Goal: Task Accomplishment & Management: Complete application form

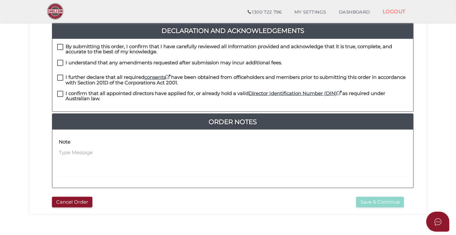
scroll to position [203, 0]
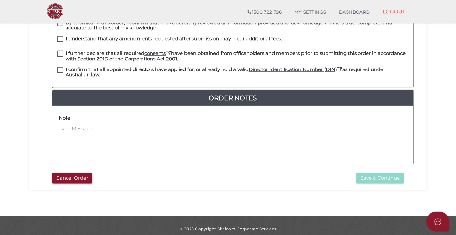
click at [60, 67] on label "I confirm that all appointed directors have applied for, or already hold a vali…" at bounding box center [233, 71] width 352 height 8
checkbox input "true"
click at [61, 51] on label "I further declare that all required consents have been obtained from officehold…" at bounding box center [233, 55] width 352 height 8
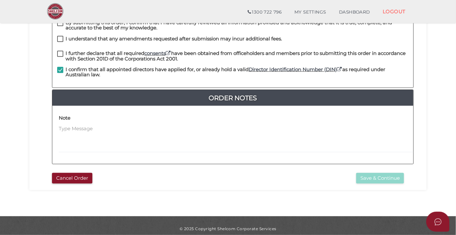
checkbox input "true"
click at [61, 36] on label "I understand that any amendments requested after submission may incur additiona…" at bounding box center [169, 40] width 225 height 8
checkbox input "true"
click at [67, 115] on h4 "Note" at bounding box center [65, 117] width 12 height 5
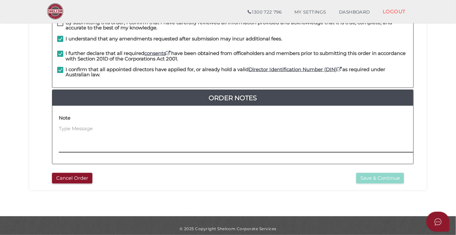
click at [65, 125] on textarea at bounding box center [277, 139] width 436 height 28
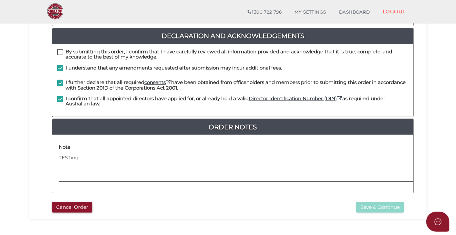
scroll to position [187, 0]
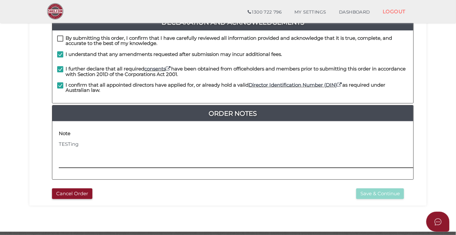
type textarea "TESTing"
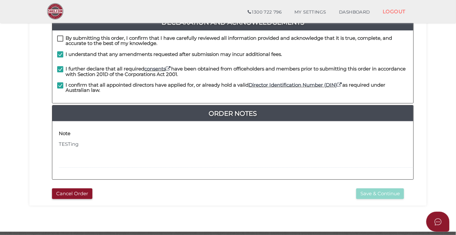
click at [59, 36] on label "By submitting this order, I confirm that I have carefully reviewed all informat…" at bounding box center [233, 40] width 352 height 8
checkbox input "true"
click at [382, 189] on button "Save & Continue" at bounding box center [380, 193] width 48 height 11
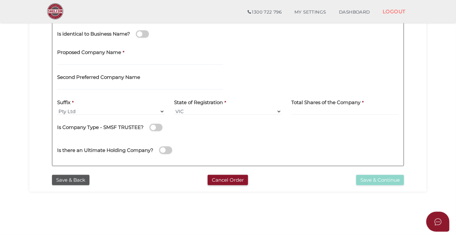
scroll to position [148, 0]
click at [147, 59] on input "text" at bounding box center [140, 61] width 166 height 7
type input "S"
type input "Sb19"
click at [117, 86] on input "text" at bounding box center [140, 85] width 166 height 7
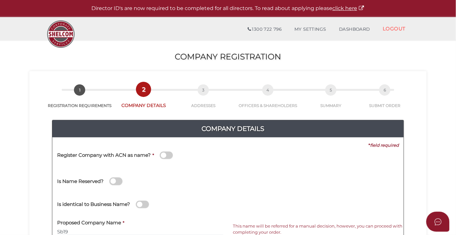
scroll to position [15, 0]
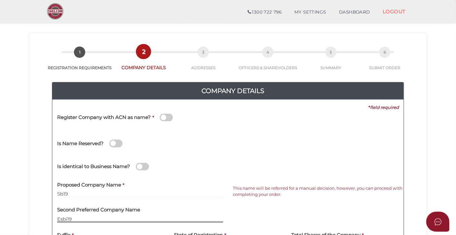
type input "Esbi19"
click at [167, 119] on span at bounding box center [166, 117] width 13 height 7
click at [0, 0] on input "checkbox" at bounding box center [0, 0] width 0 height 0
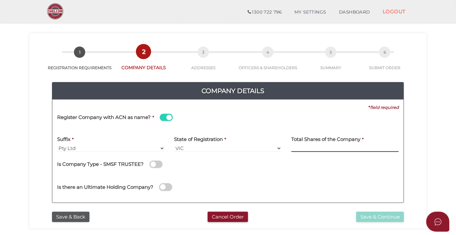
click at [304, 150] on input at bounding box center [345, 148] width 108 height 7
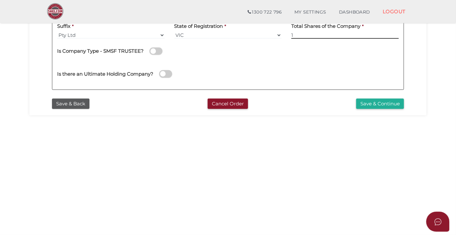
scroll to position [129, 0]
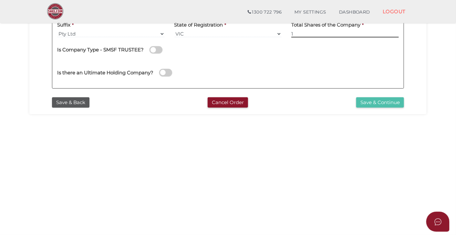
type input "1"
click at [369, 105] on button "Save & Continue" at bounding box center [380, 102] width 48 height 11
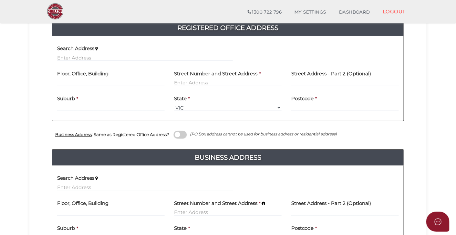
scroll to position [137, 0]
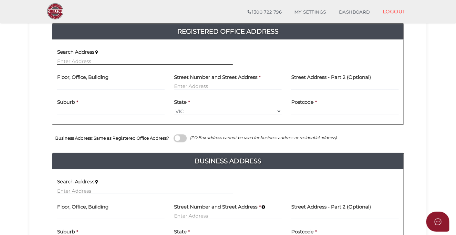
click at [105, 62] on input "text" at bounding box center [145, 61] width 176 height 7
click at [160, 61] on input "text" at bounding box center [145, 61] width 176 height 7
paste input "[STREET_ADDRESS]"
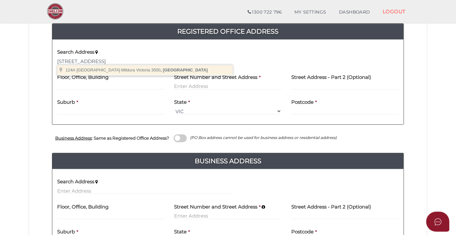
type input "[STREET_ADDRESS]"
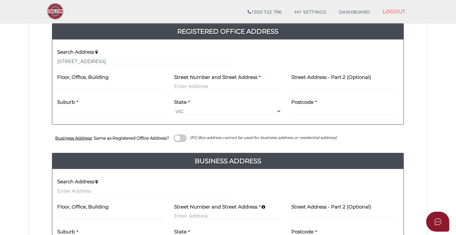
type input "[STREET_ADDRESS]"
type input "Mildura"
select select "VIC"
type input "3500"
click at [182, 83] on input "[STREET_ADDRESS]" at bounding box center [228, 86] width 108 height 7
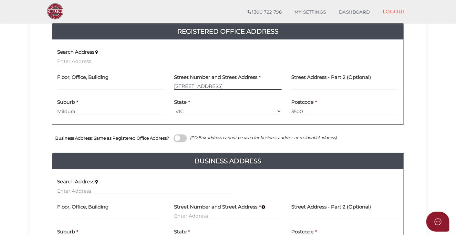
click at [182, 83] on input "[STREET_ADDRESS]" at bounding box center [228, 86] width 108 height 7
paste input "124A"
type input "[STREET_ADDRESS]"
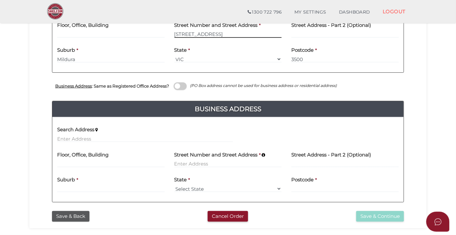
scroll to position [189, 0]
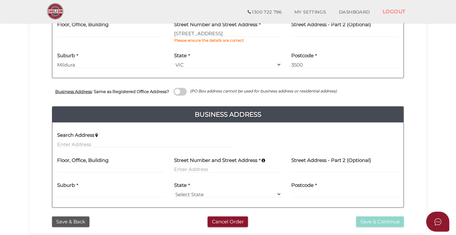
click at [186, 85] on div "Business Address : Same as Registered Office Address? (PO Box address cannot be…" at bounding box center [228, 92] width 352 height 28
click at [183, 90] on span at bounding box center [180, 91] width 13 height 7
click at [0, 0] on input "checkbox" at bounding box center [0, 0] width 0 height 0
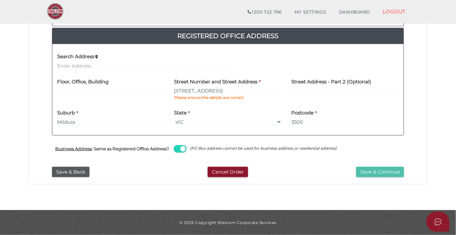
click at [365, 171] on button "Save & Continue" at bounding box center [380, 172] width 48 height 11
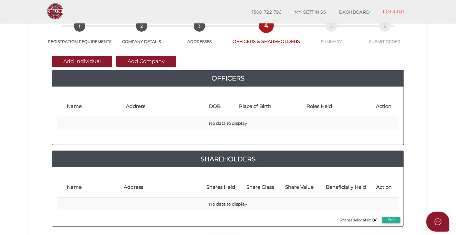
scroll to position [37, 0]
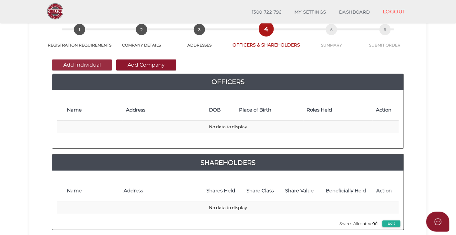
click at [94, 63] on button "Add Individual" at bounding box center [82, 64] width 60 height 11
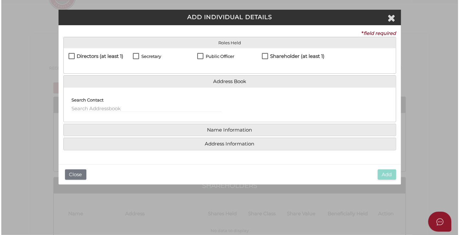
scroll to position [0, 0]
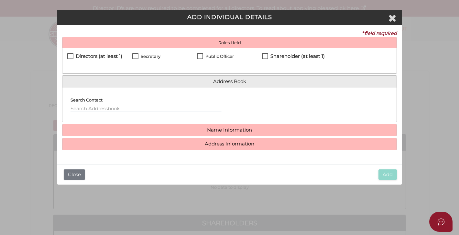
click at [72, 58] on label "Directors (at least 1)" at bounding box center [94, 58] width 55 height 8
checkbox input "true"
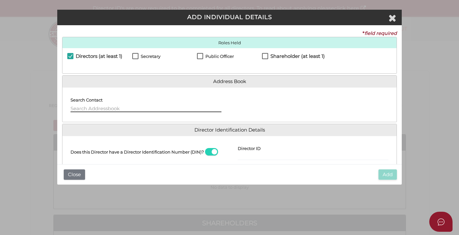
click at [100, 109] on input "text" at bounding box center [145, 108] width 151 height 7
type input "J"
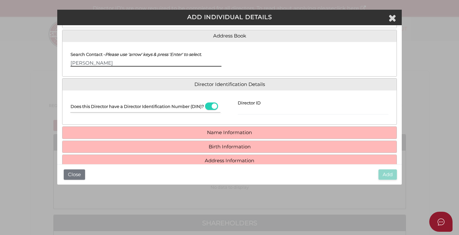
scroll to position [46, 0]
type input "Stellvester Ajero"
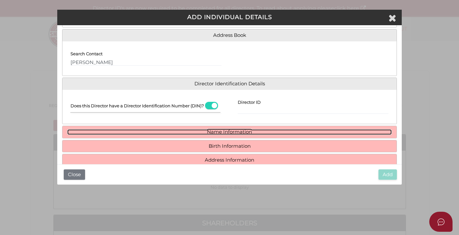
click at [220, 135] on link "Name Information" at bounding box center [229, 131] width 324 height 5
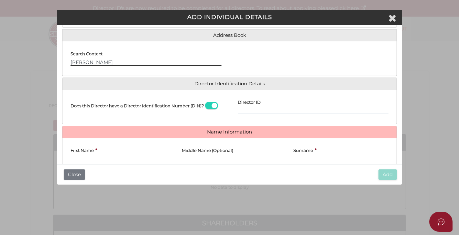
drag, startPoint x: 125, startPoint y: 63, endPoint x: 65, endPoint y: 65, distance: 59.8
click at [65, 65] on div "Search Contact Stellvester Ajero" at bounding box center [145, 58] width 167 height 24
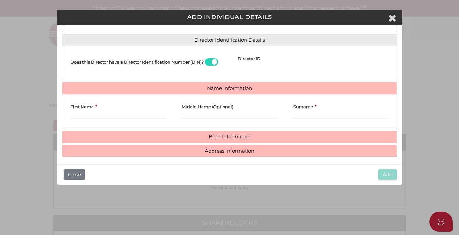
scroll to position [93, 0]
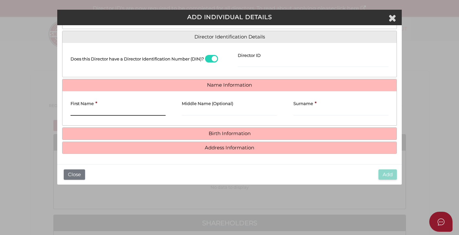
click at [85, 111] on input "First Name" at bounding box center [117, 112] width 95 height 7
paste input "Stellvester Ajero"
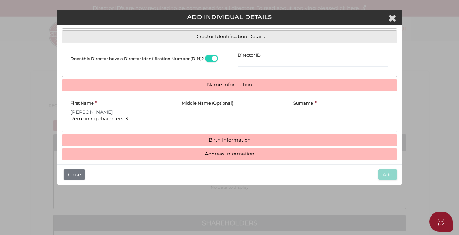
click at [100, 112] on input "Stellvester Ajero" at bounding box center [117, 111] width 95 height 7
type input "Stellvester"
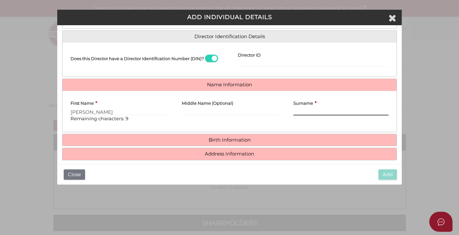
click at [306, 111] on input "Surname" at bounding box center [340, 111] width 95 height 7
paste input "Ajero"
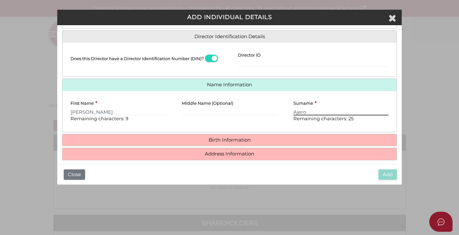
type input "Ajero"
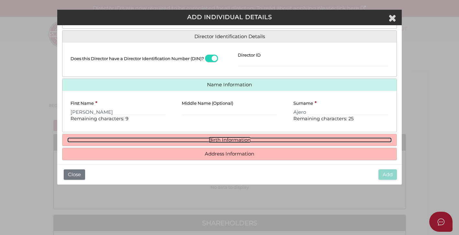
click at [244, 140] on link "Birth Information" at bounding box center [229, 139] width 324 height 5
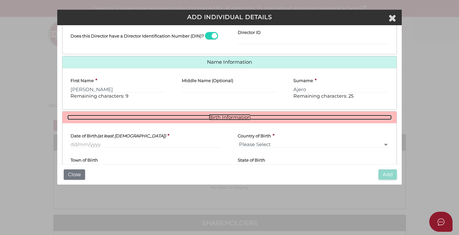
scroll to position [121, 0]
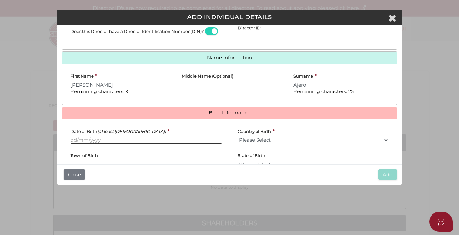
click at [90, 138] on input "Date of Birth (at least 18 years old)" at bounding box center [145, 139] width 151 height 7
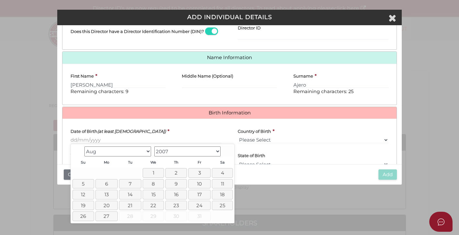
click at [94, 152] on select "Jan Feb Mar Apr May Jun Jul Aug" at bounding box center [117, 151] width 67 height 10
click at [220, 193] on link "16" at bounding box center [222, 194] width 22 height 9
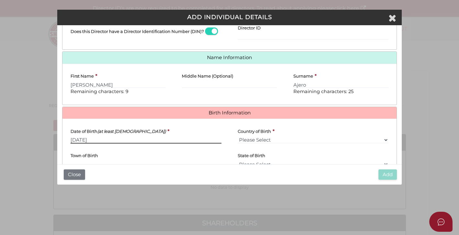
click at [104, 140] on input "16/06/2007" at bounding box center [145, 139] width 151 height 7
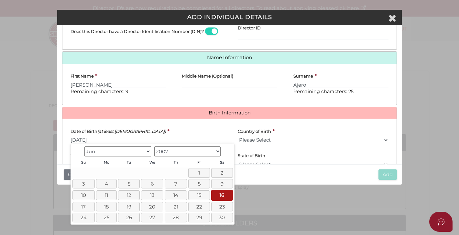
click at [165, 151] on select "1900 1901 1902 1903 1904 1905 1906 1907 1908 1909 1910 1911 1912 1913 1914 1915…" at bounding box center [187, 151] width 67 height 10
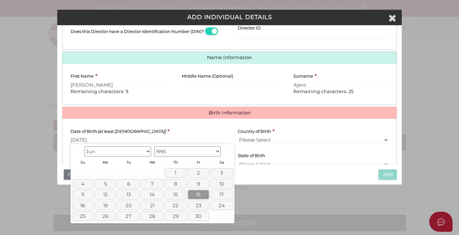
click at [196, 194] on link "16" at bounding box center [198, 194] width 22 height 9
type input "[DATE]"
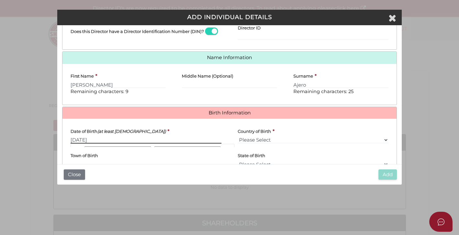
click at [189, 138] on input "[DATE]" at bounding box center [145, 139] width 151 height 7
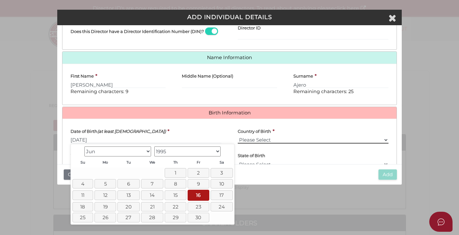
click at [257, 138] on select "Please Select v Australia Afghanistan Albania Algeria American Samoa Andorra An…" at bounding box center [313, 139] width 151 height 7
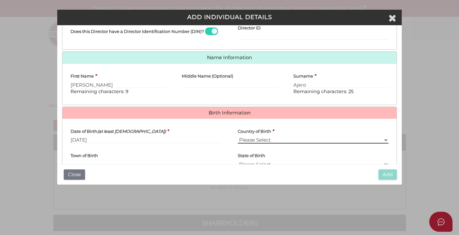
select select "[GEOGRAPHIC_DATA]"
click at [238, 136] on select "Please Select v Australia Afghanistan Albania Algeria American Samoa Andorra An…" at bounding box center [313, 139] width 151 height 7
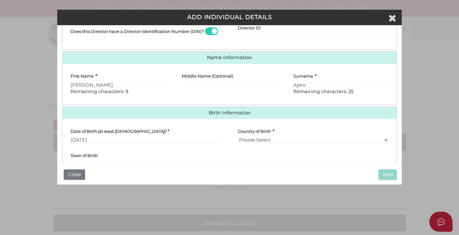
click at [205, 150] on div "Town of Birth" at bounding box center [145, 157] width 151 height 19
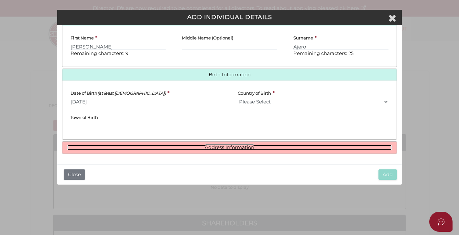
click at [205, 150] on link "Address Information" at bounding box center [229, 147] width 324 height 5
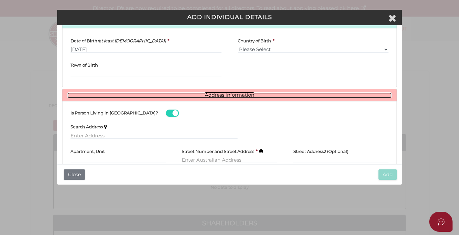
scroll to position [255, 0]
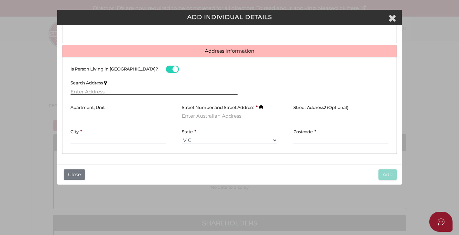
click at [110, 93] on input "text" at bounding box center [153, 91] width 167 height 7
paste input "124A Eighth Street, Mildura, Victoria, 3500"
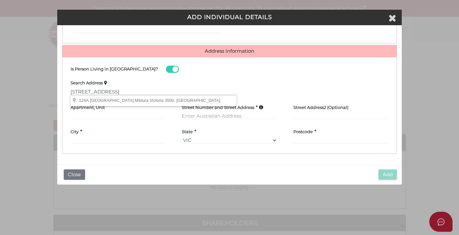
type input "124A Eighth Street, Mildura Victoria 3500, Australia"
type input "124A Eighth Street"
type input "Mildura"
select select "VIC"
type input "3500"
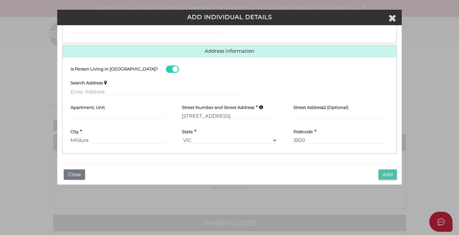
click at [386, 172] on button "Add" at bounding box center [387, 174] width 18 height 11
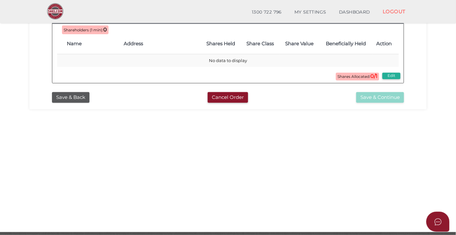
scroll to position [177, 0]
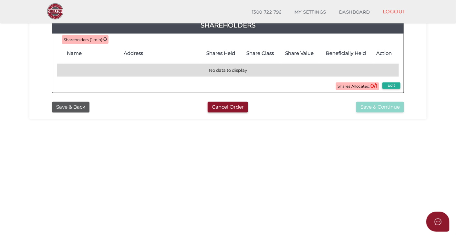
click at [286, 76] on td "No data to display" at bounding box center [228, 70] width 342 height 13
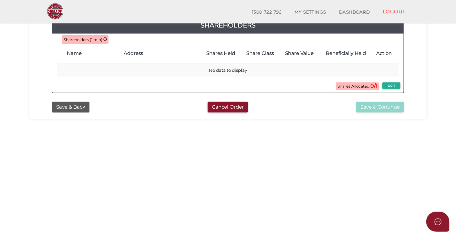
click at [343, 90] on span "Shares Allocated: 0/1" at bounding box center [357, 86] width 43 height 8
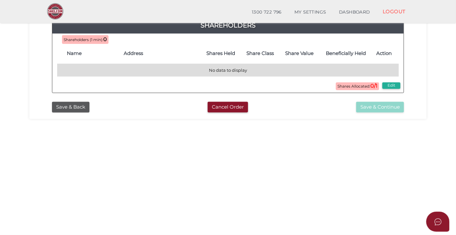
click at [229, 71] on td "No data to display" at bounding box center [228, 70] width 342 height 13
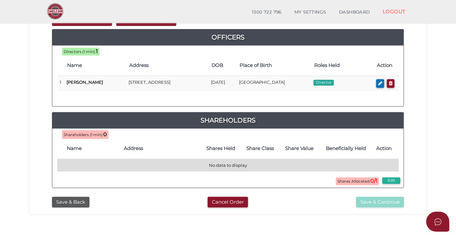
scroll to position [80, 0]
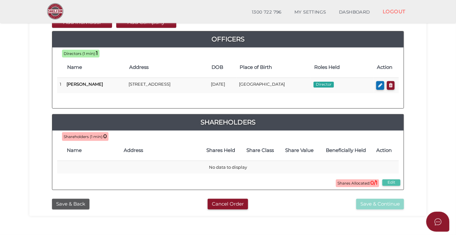
click at [391, 185] on button "Edit" at bounding box center [392, 182] width 18 height 6
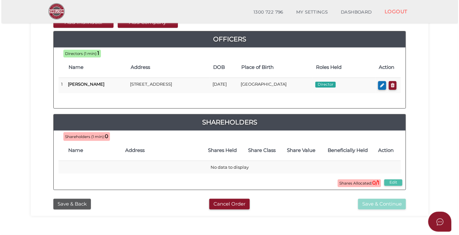
scroll to position [0, 0]
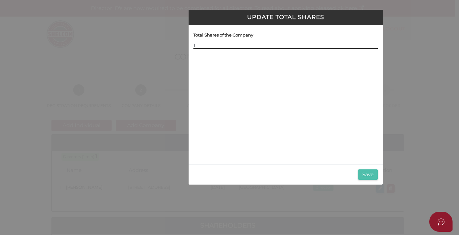
type input "1"
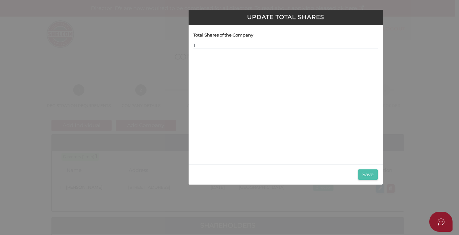
click at [366, 176] on button "Save" at bounding box center [368, 174] width 20 height 11
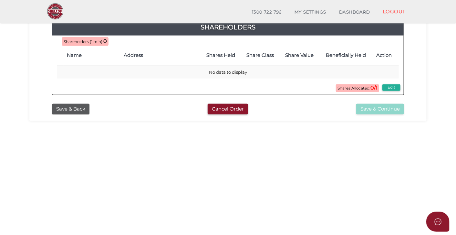
scroll to position [175, 0]
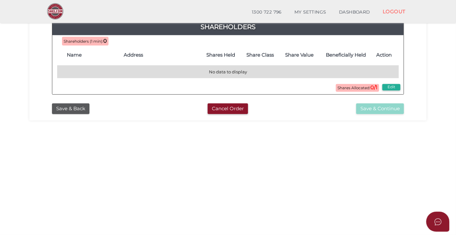
click at [246, 76] on td "No data to display" at bounding box center [228, 72] width 342 height 13
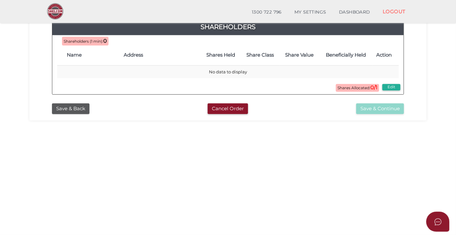
click at [122, 61] on th "Address" at bounding box center [161, 55] width 80 height 21
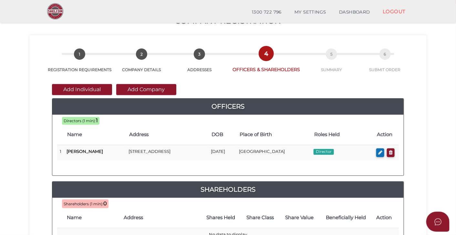
scroll to position [16, 0]
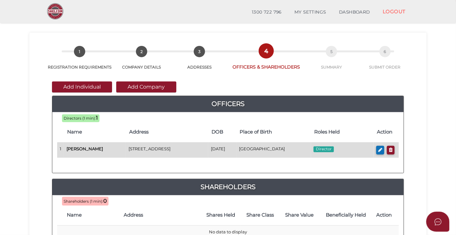
click at [288, 149] on td "[GEOGRAPHIC_DATA]" at bounding box center [274, 150] width 75 height 15
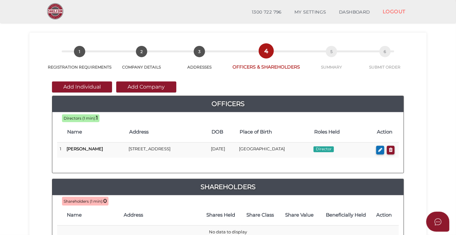
click at [199, 209] on th "Address" at bounding box center [161, 215] width 80 height 21
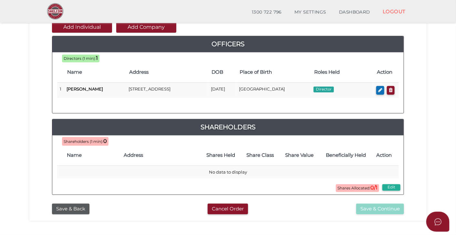
scroll to position [90, 0]
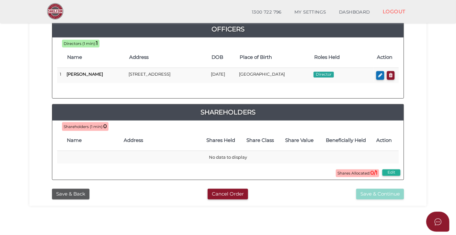
click at [360, 177] on span "Shares Allocated: 0/1" at bounding box center [357, 173] width 43 height 8
click at [396, 176] on button "Edit" at bounding box center [392, 172] width 18 height 6
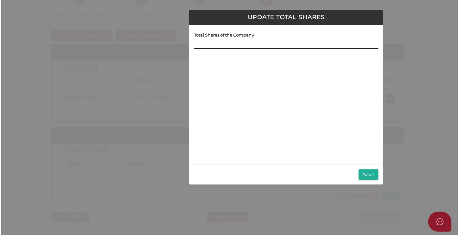
scroll to position [0, 0]
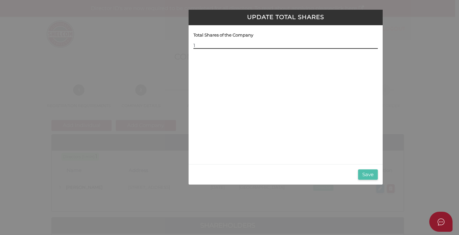
type input "1"
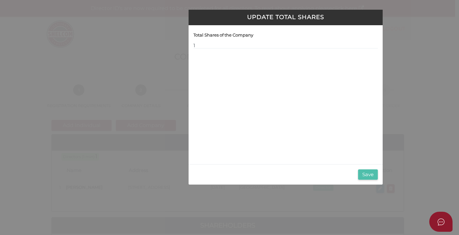
click at [367, 177] on button "Save" at bounding box center [368, 174] width 20 height 11
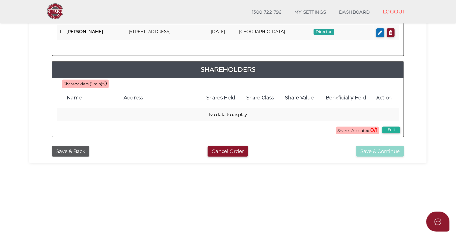
scroll to position [135, 0]
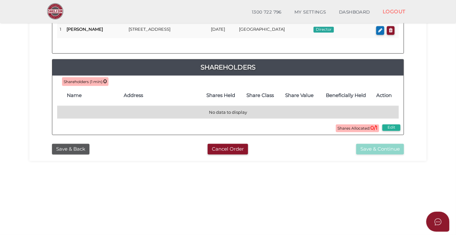
click at [228, 115] on td "No data to display" at bounding box center [228, 112] width 342 height 13
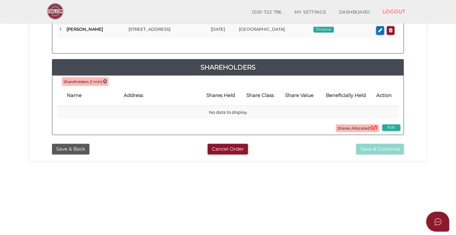
click at [174, 96] on th "Address" at bounding box center [161, 95] width 80 height 21
click at [101, 84] on span "Shareholders (1 min):" at bounding box center [84, 81] width 40 height 5
click at [80, 98] on h4 "Name" at bounding box center [92, 95] width 51 height 5
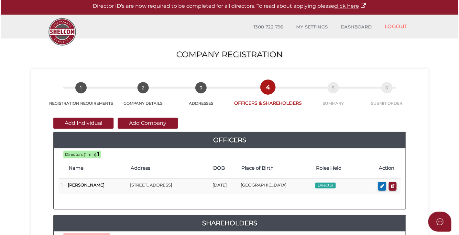
scroll to position [0, 0]
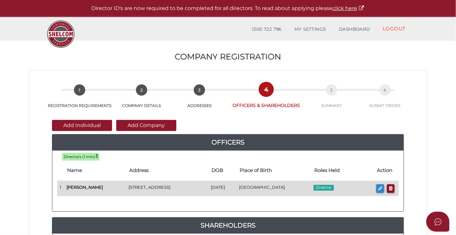
click at [379, 190] on icon "button" at bounding box center [380, 188] width 4 height 5
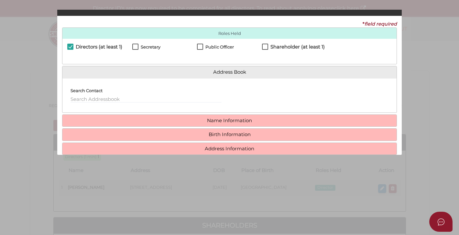
checkbox input "true"
type input "0"
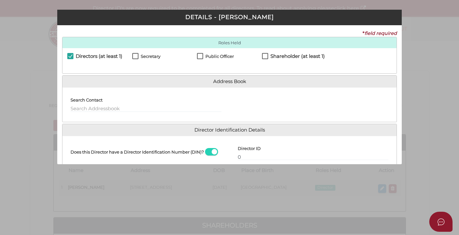
click at [264, 60] on label "Shareholder (at least 1)" at bounding box center [293, 58] width 63 height 8
checkbox input "true"
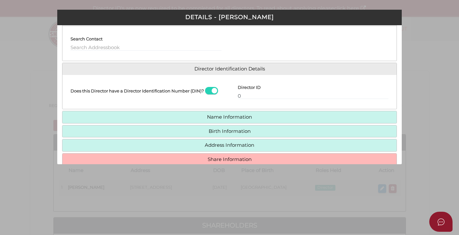
scroll to position [94, 0]
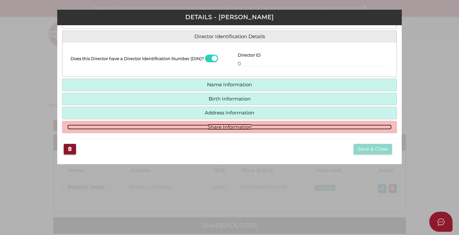
click at [232, 128] on link "Share Information" at bounding box center [229, 126] width 324 height 5
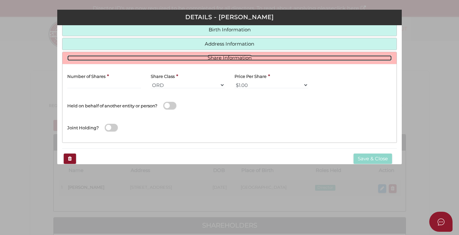
scroll to position [93, 0]
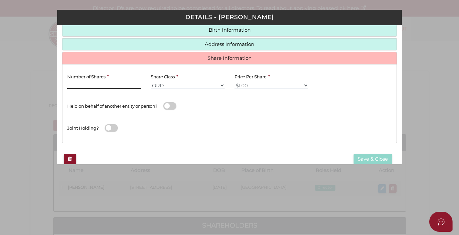
click at [117, 85] on input "Number of Shares" at bounding box center [104, 85] width 74 height 7
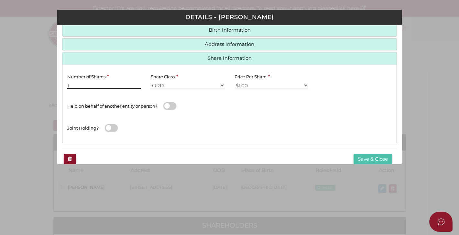
type input "1"
click at [372, 161] on button "Save & Close" at bounding box center [372, 159] width 38 height 11
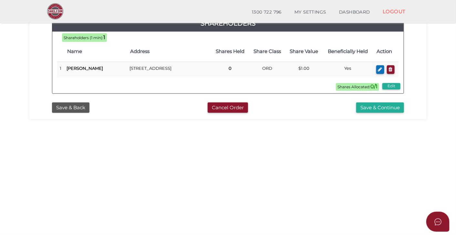
scroll to position [179, 0]
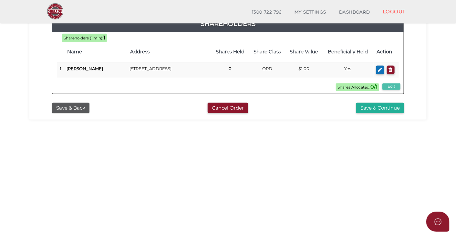
click at [392, 90] on button "Edit" at bounding box center [392, 86] width 18 height 6
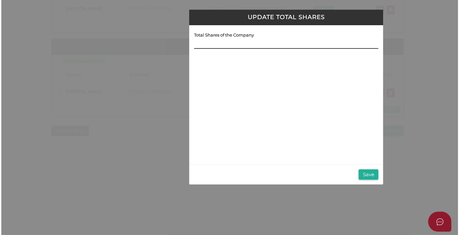
scroll to position [0, 0]
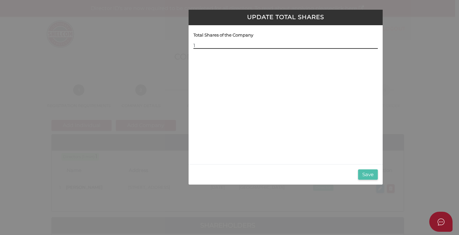
type input "1"
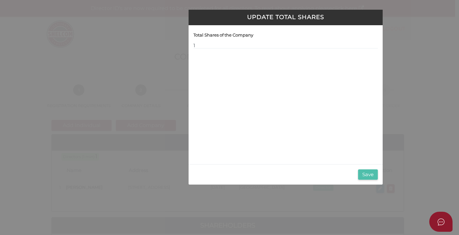
click at [365, 174] on button "Save" at bounding box center [368, 174] width 20 height 11
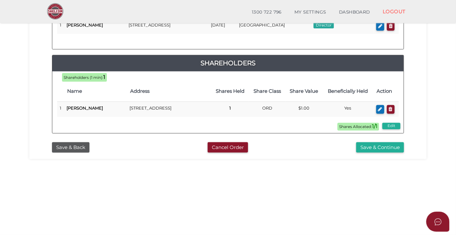
scroll to position [121, 0]
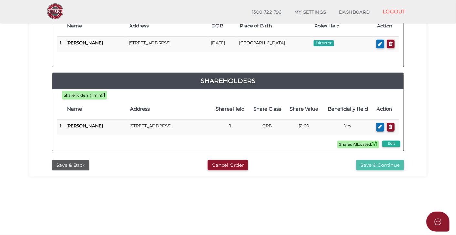
click at [372, 171] on button "Save & Continue" at bounding box center [380, 165] width 48 height 11
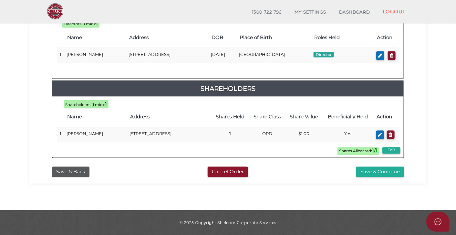
scroll to position [326, 0]
click at [378, 169] on button "Save & Continue" at bounding box center [380, 172] width 48 height 11
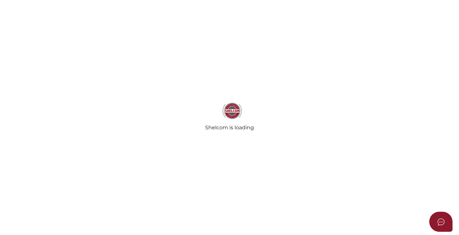
select select
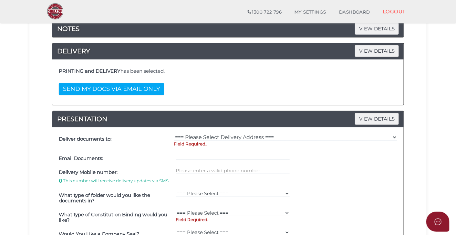
scroll to position [91, 0]
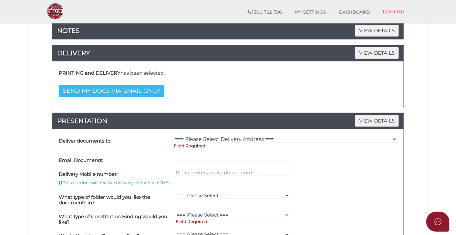
click at [149, 94] on button "SEND MY DOCS VIA EMAIL ONLY" at bounding box center [111, 91] width 105 height 12
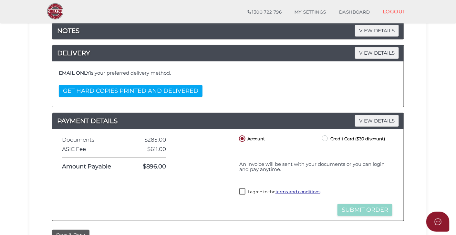
click at [242, 196] on label "I agree to the terms and conditions ." at bounding box center [280, 192] width 82 height 8
checkbox input "true"
click at [351, 215] on button "Submit Order" at bounding box center [365, 210] width 55 height 12
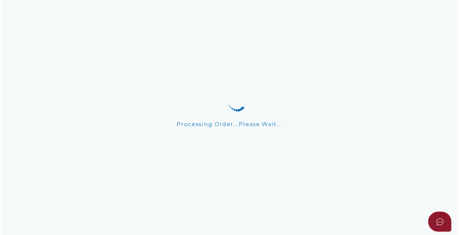
scroll to position [0, 0]
